Goal: Task Accomplishment & Management: Manage account settings

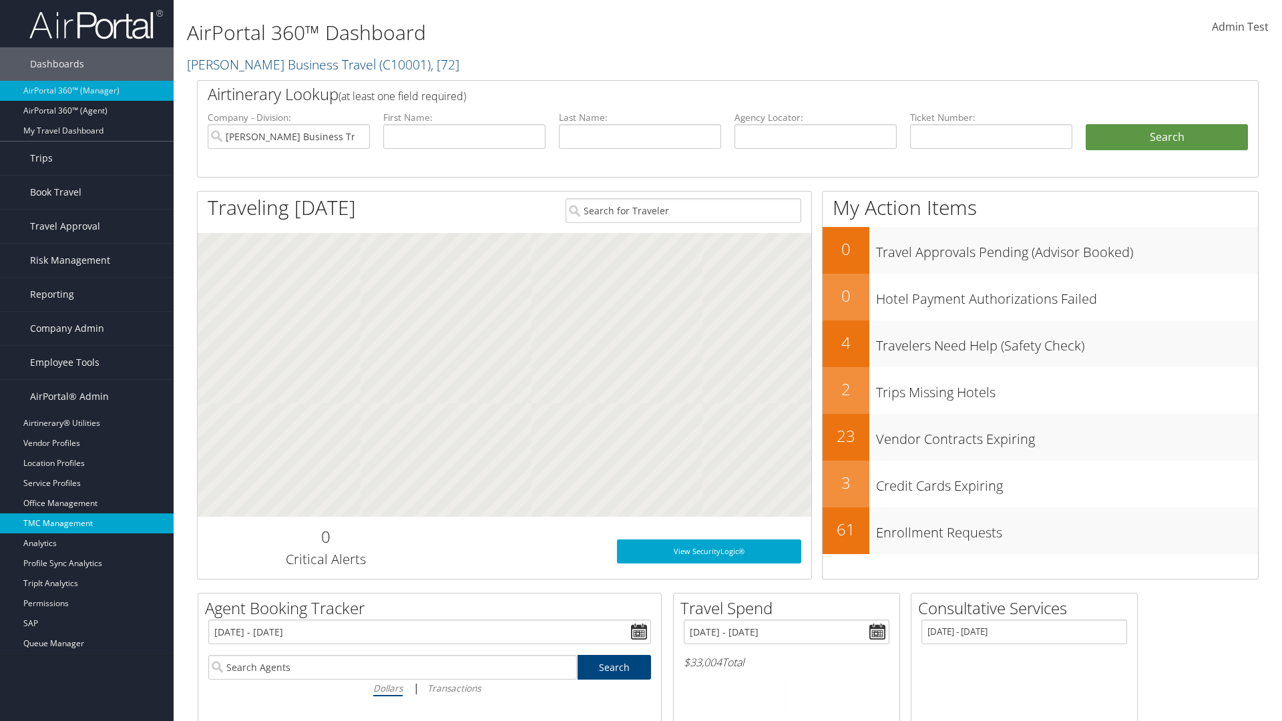
click at [87, 523] on link "TMC Management" at bounding box center [87, 523] width 174 height 20
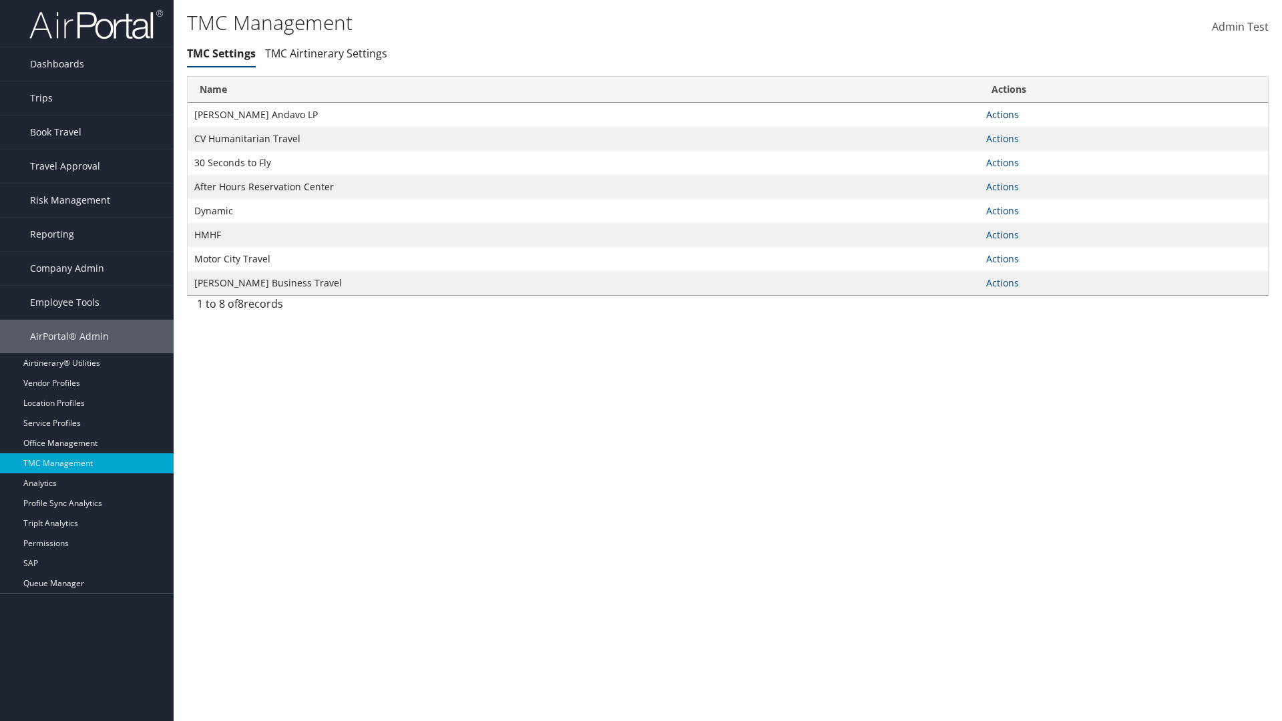
click at [1002, 114] on link "Actions" at bounding box center [1002, 114] width 33 height 13
click at [959, 156] on link "Manage Travel Offices" at bounding box center [959, 157] width 110 height 23
